Goal: Check status: Check status

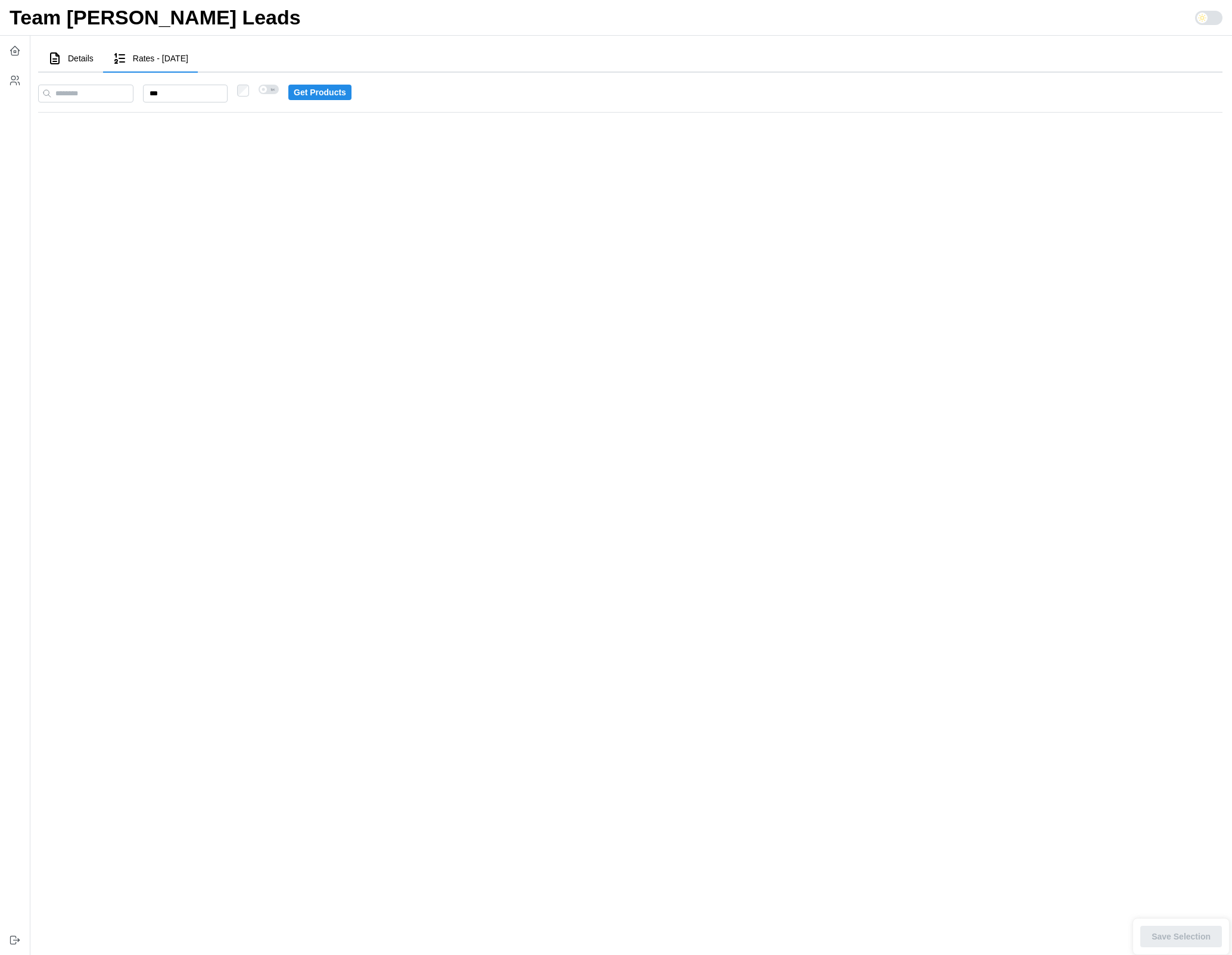
click at [279, 90] on span "lpc" at bounding box center [273, 89] width 12 height 9
click at [267, 90] on span at bounding box center [263, 89] width 7 height 7
click at [279, 90] on span "lpc" at bounding box center [273, 89] width 12 height 9
click at [267, 90] on span at bounding box center [263, 89] width 7 height 7
click at [276, 165] on main "Details Rates - [DATE] Stats [PERSON_NAME] : count: 100 overUnder: -100 Distrib…" at bounding box center [626, 477] width 1213 height 955
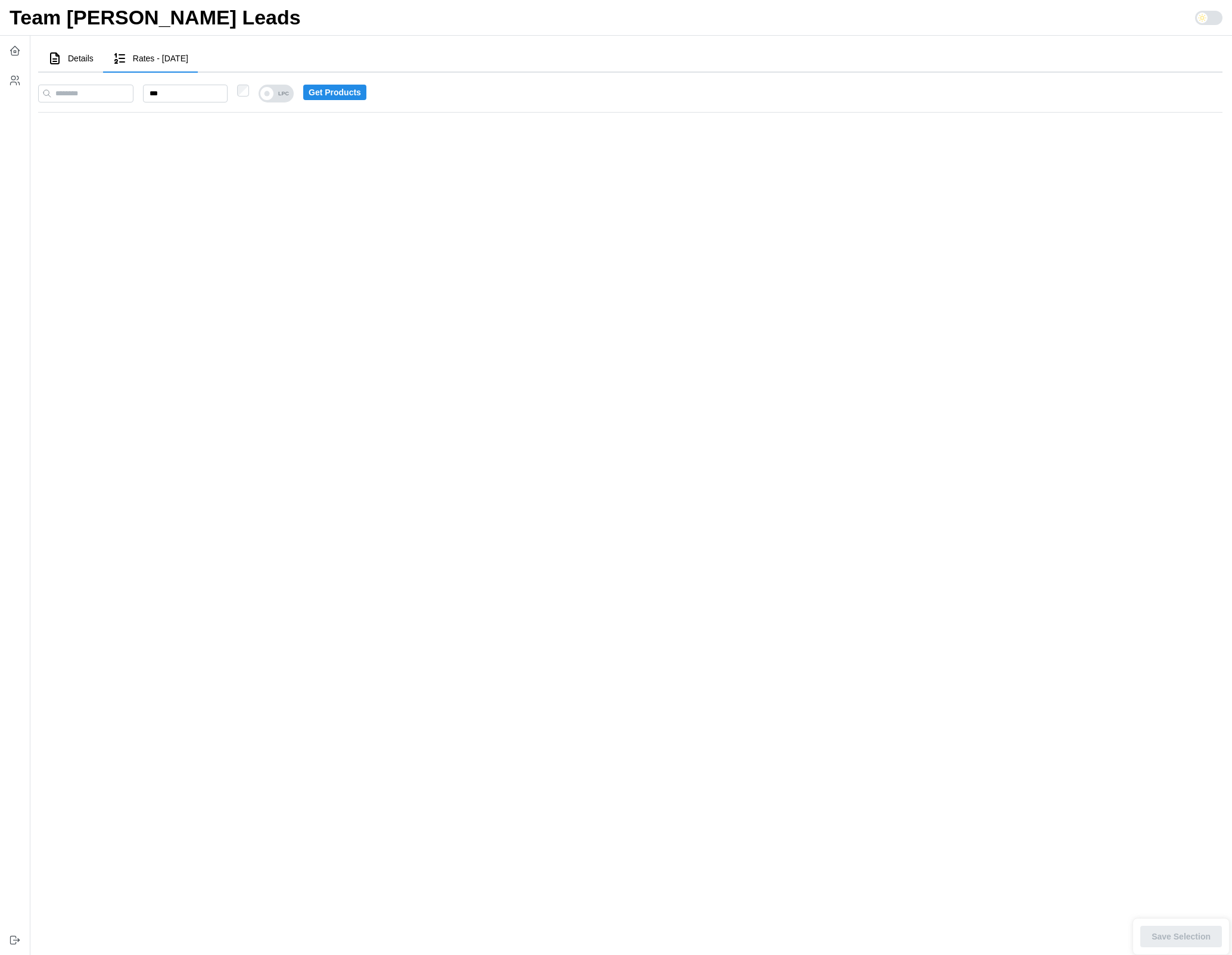
click at [294, 97] on span "LPC" at bounding box center [283, 93] width 20 height 18
click at [273, 99] on span at bounding box center [267, 94] width 13 height 13
click at [294, 99] on span "LPC" at bounding box center [283, 93] width 20 height 18
click at [202, 94] on input "***" at bounding box center [185, 93] width 84 height 18
click at [219, 139] on main "Details Rates - 2025-08-07 Stats Ashley Marx : count: 100 overUnder: -100 Distr…" at bounding box center [626, 477] width 1213 height 955
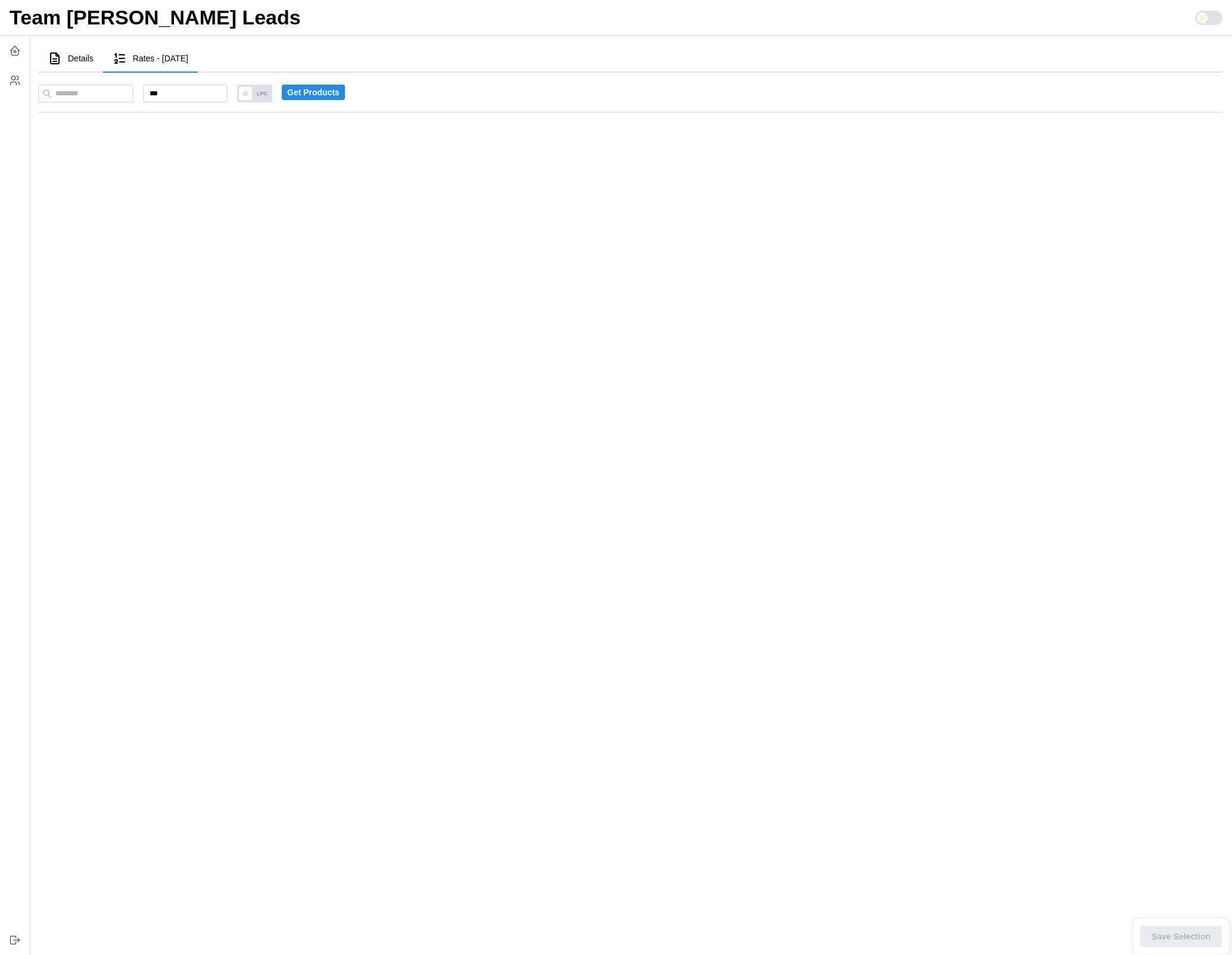
click at [273, 96] on span "LPC" at bounding box center [262, 93] width 20 height 18
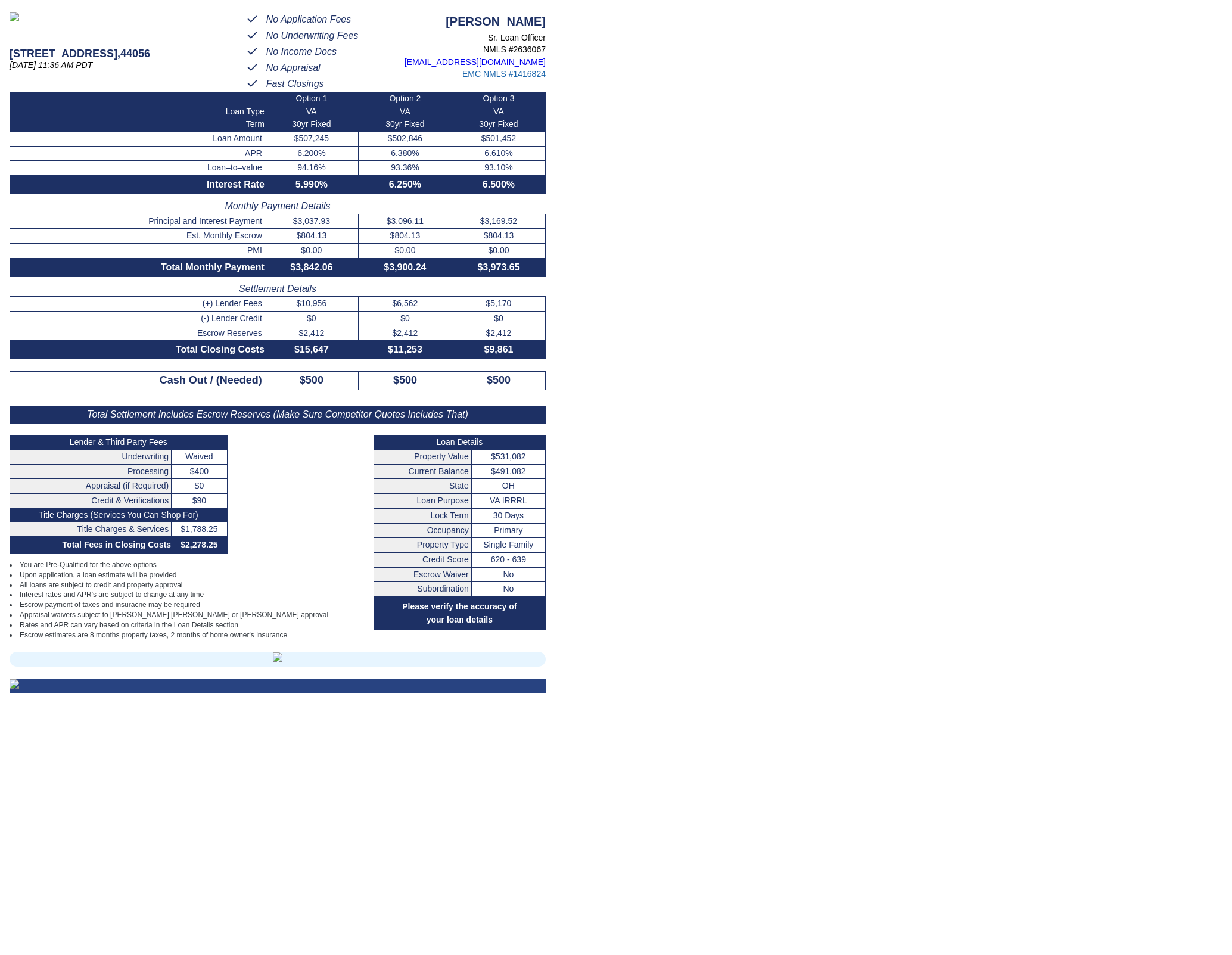
click at [286, 620] on li "Appraisal waivers subject to [PERSON_NAME] [PERSON_NAME] or [PERSON_NAME] appro…" at bounding box center [172, 615] width 326 height 10
click at [886, 278] on main "8919 SPRUCE HILL DR , 44056 08/11/25 12:10 PM PDT No Application Fees No Underw…" at bounding box center [616, 477] width 1232 height 955
